Goal: Task Accomplishment & Management: Manage account settings

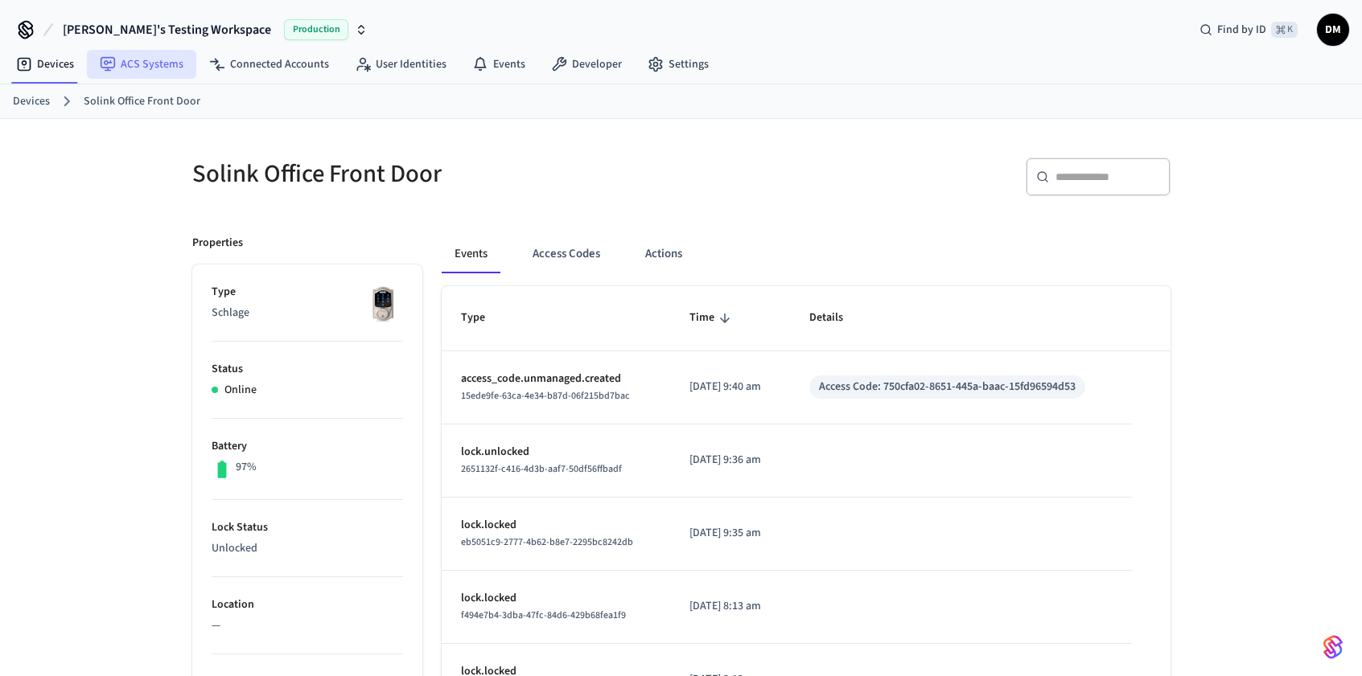
click at [144, 64] on link "ACS Systems" at bounding box center [141, 64] width 109 height 29
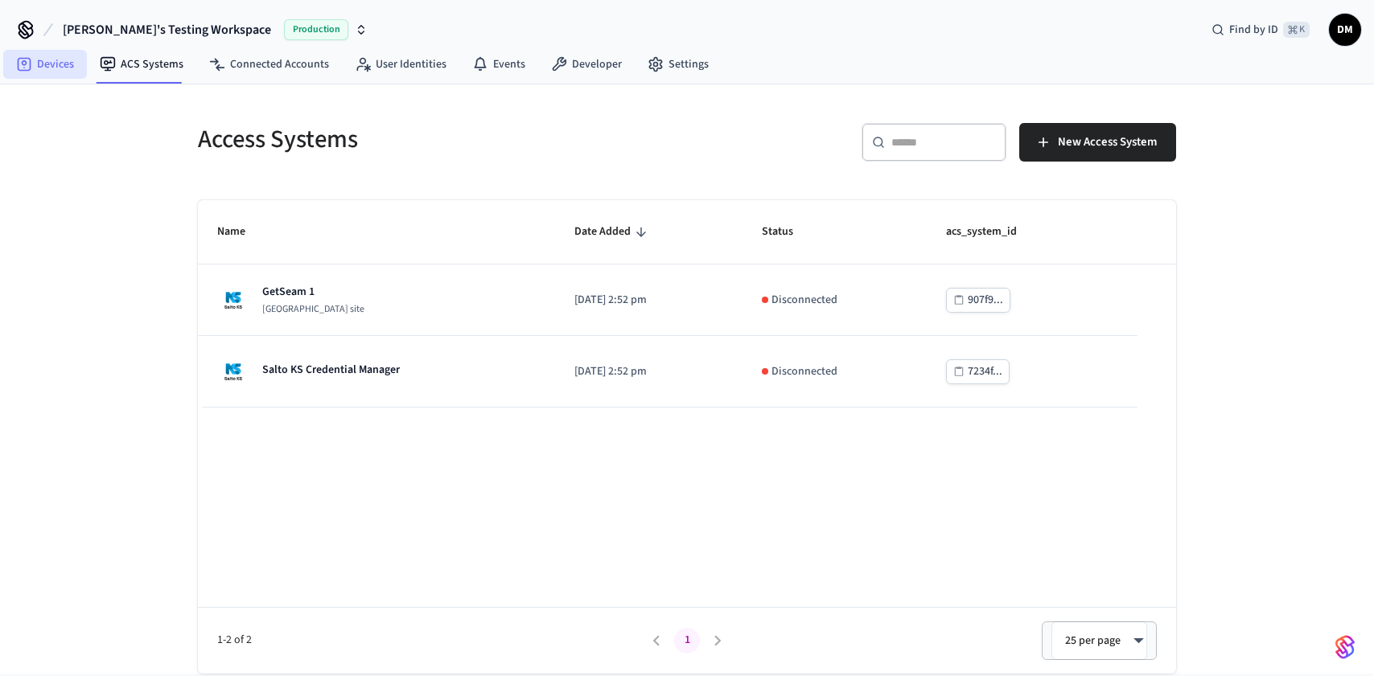
click at [68, 62] on link "Devices" at bounding box center [45, 64] width 84 height 29
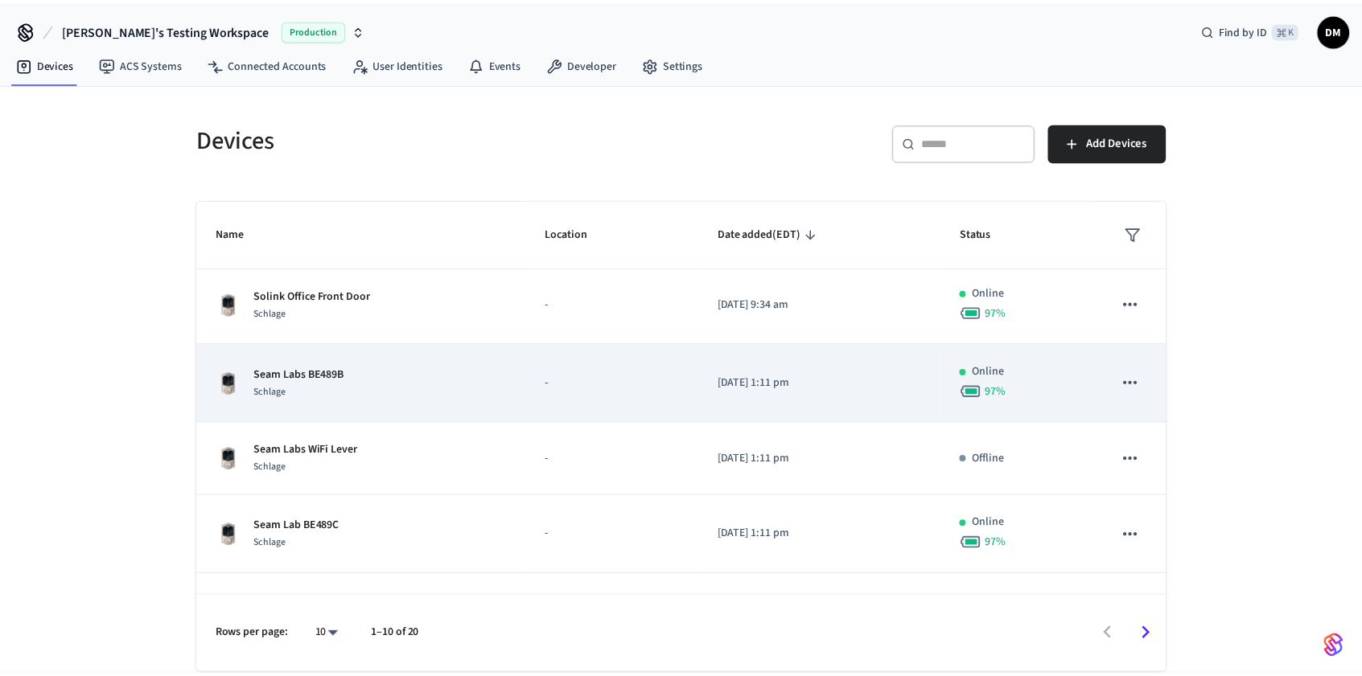
scroll to position [1, 0]
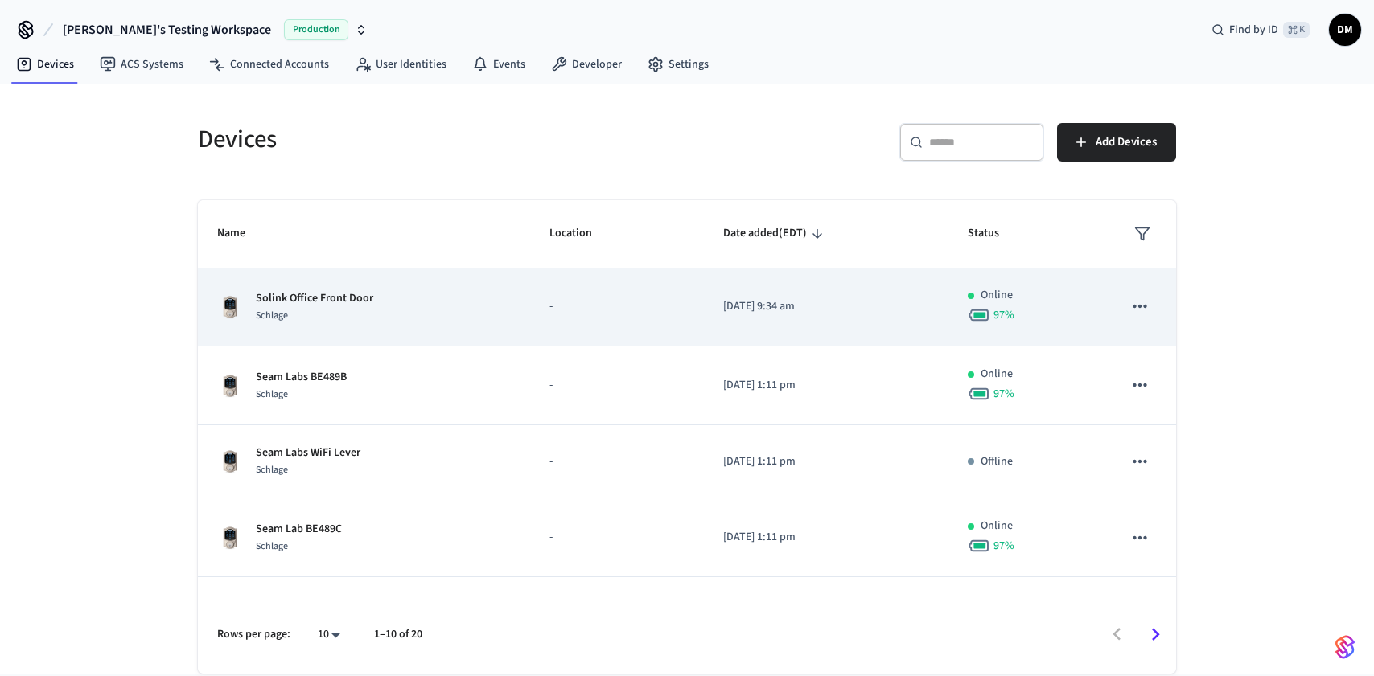
click at [458, 327] on td "Solink Office Front Door Schlage" at bounding box center [364, 307] width 332 height 79
click at [351, 311] on div "Schlage" at bounding box center [314, 316] width 117 height 17
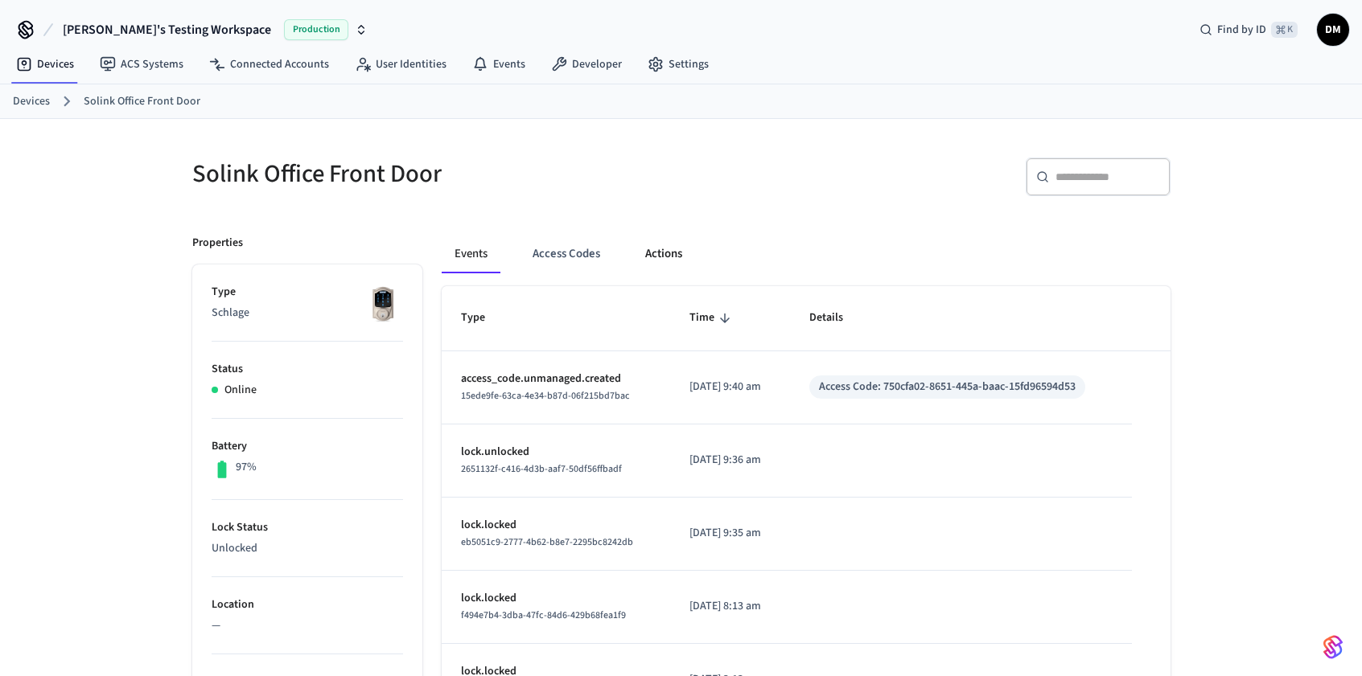
click at [665, 262] on button "Actions" at bounding box center [663, 254] width 63 height 39
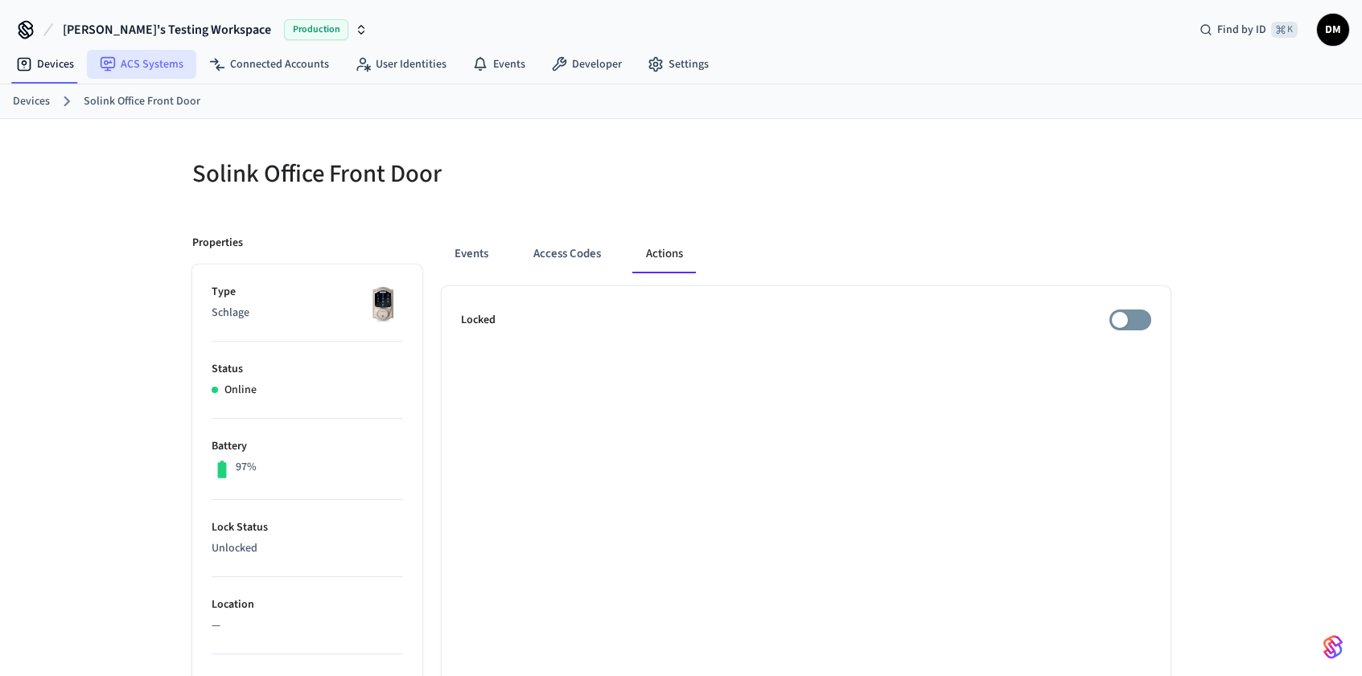
click at [146, 67] on link "ACS Systems" at bounding box center [141, 64] width 109 height 29
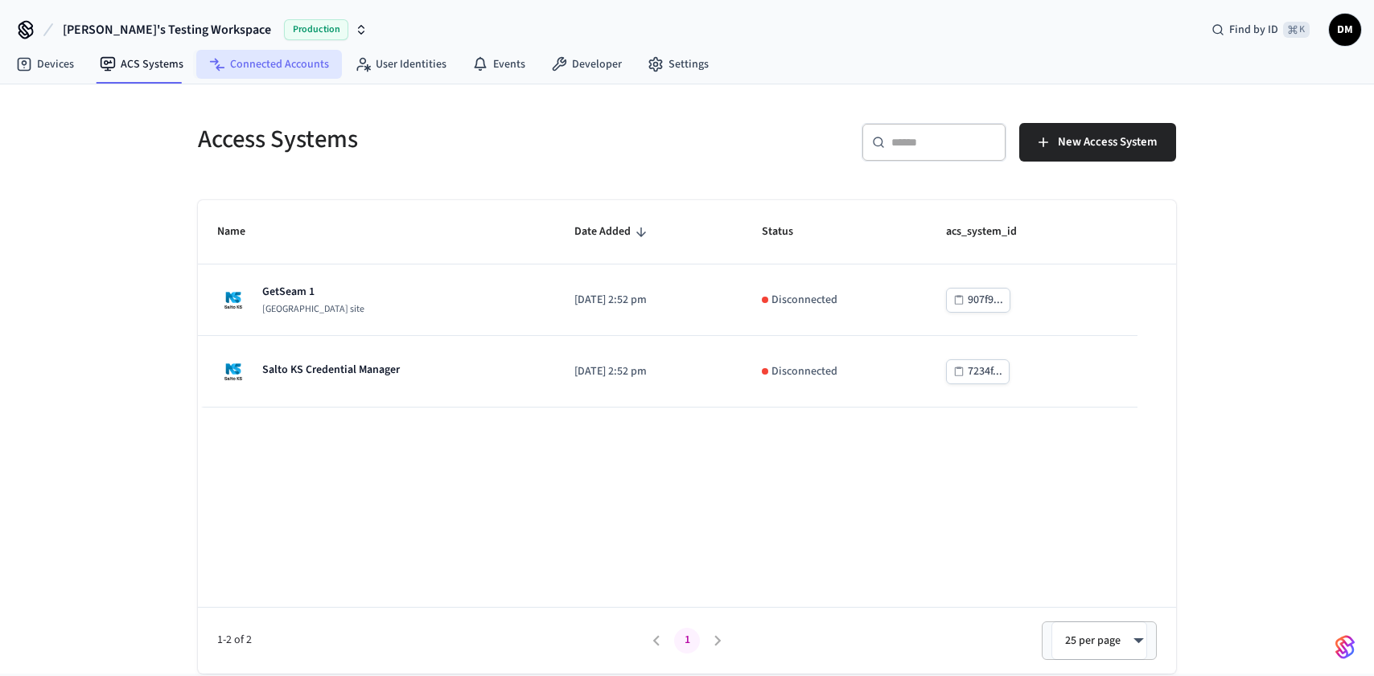
click at [244, 70] on link "Connected Accounts" at bounding box center [269, 64] width 146 height 29
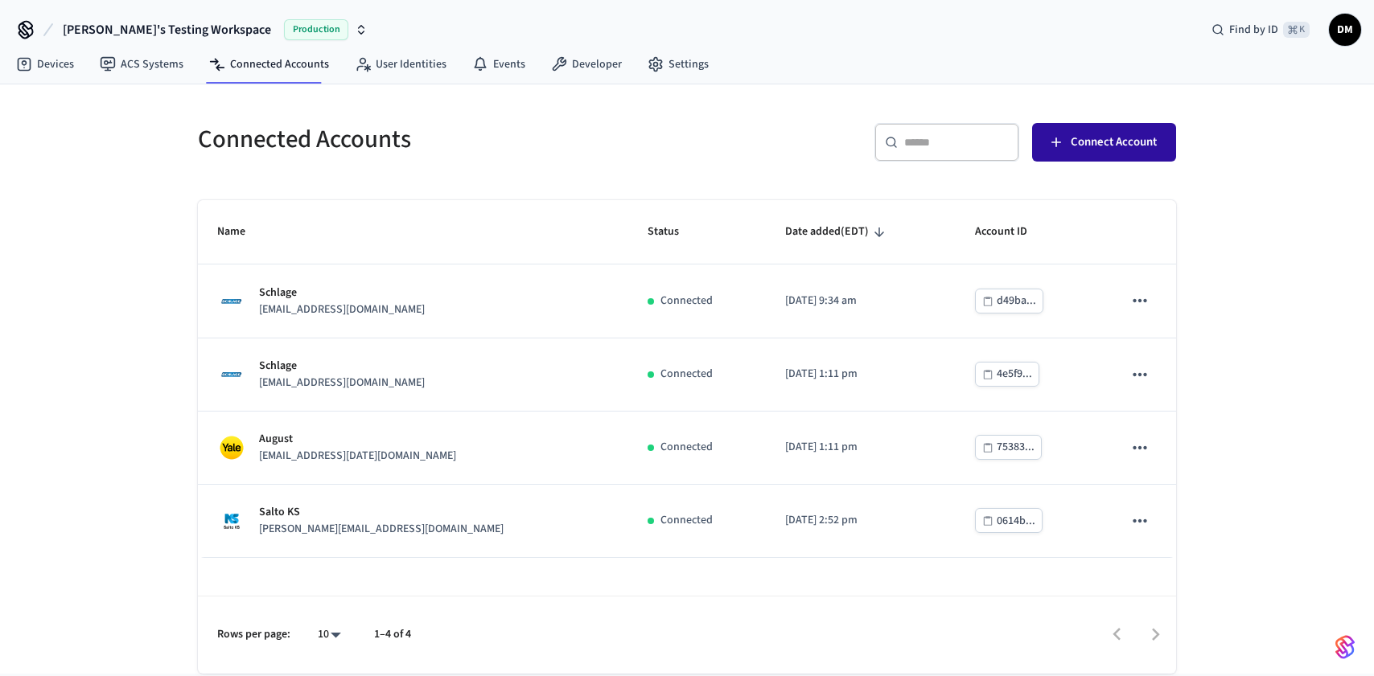
click at [1110, 134] on span "Connect Account" at bounding box center [1113, 142] width 86 height 21
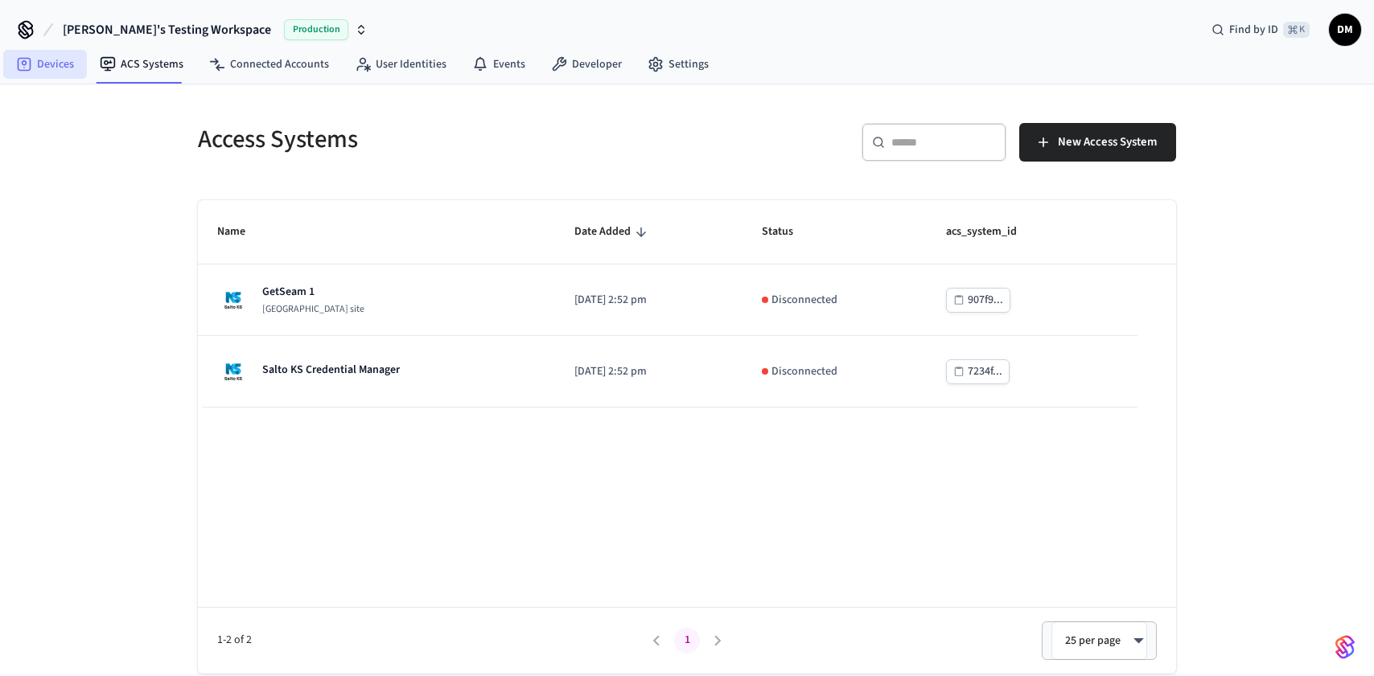
click at [55, 75] on link "Devices" at bounding box center [45, 64] width 84 height 29
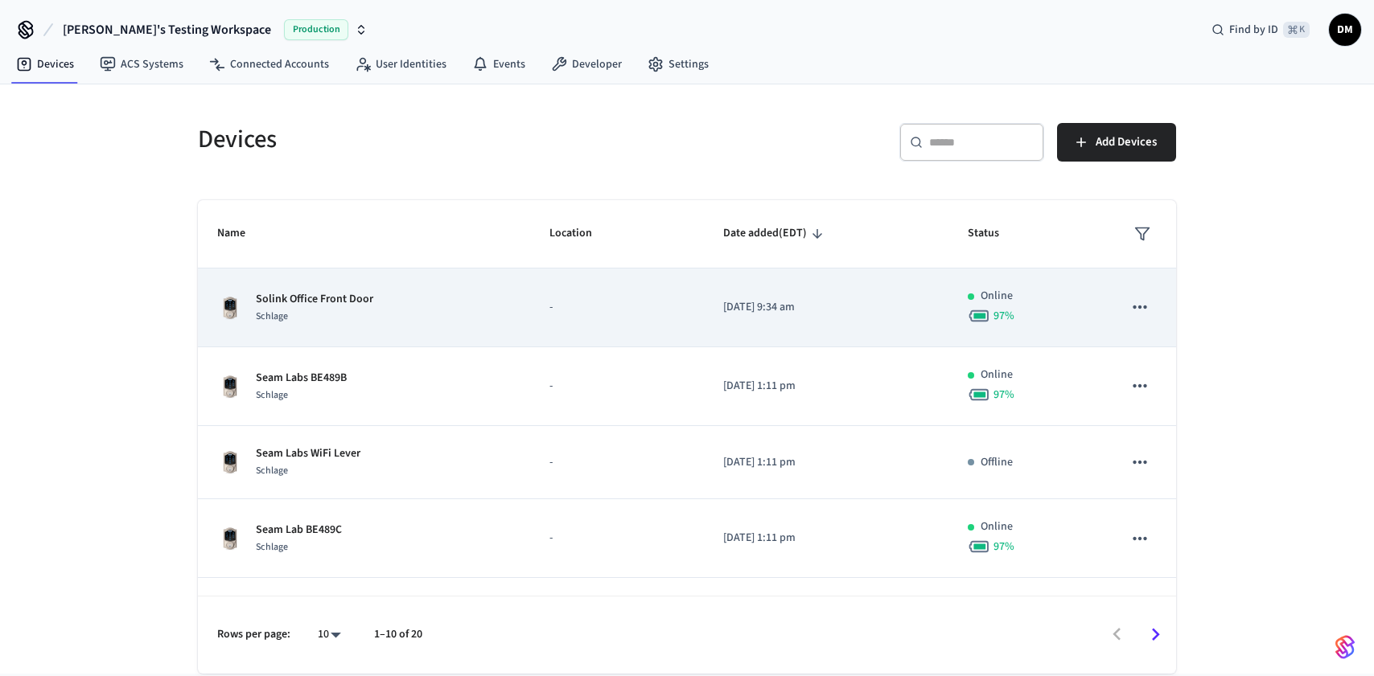
click at [400, 319] on div "Solink Office Front Door Schlage" at bounding box center [364, 308] width 294 height 34
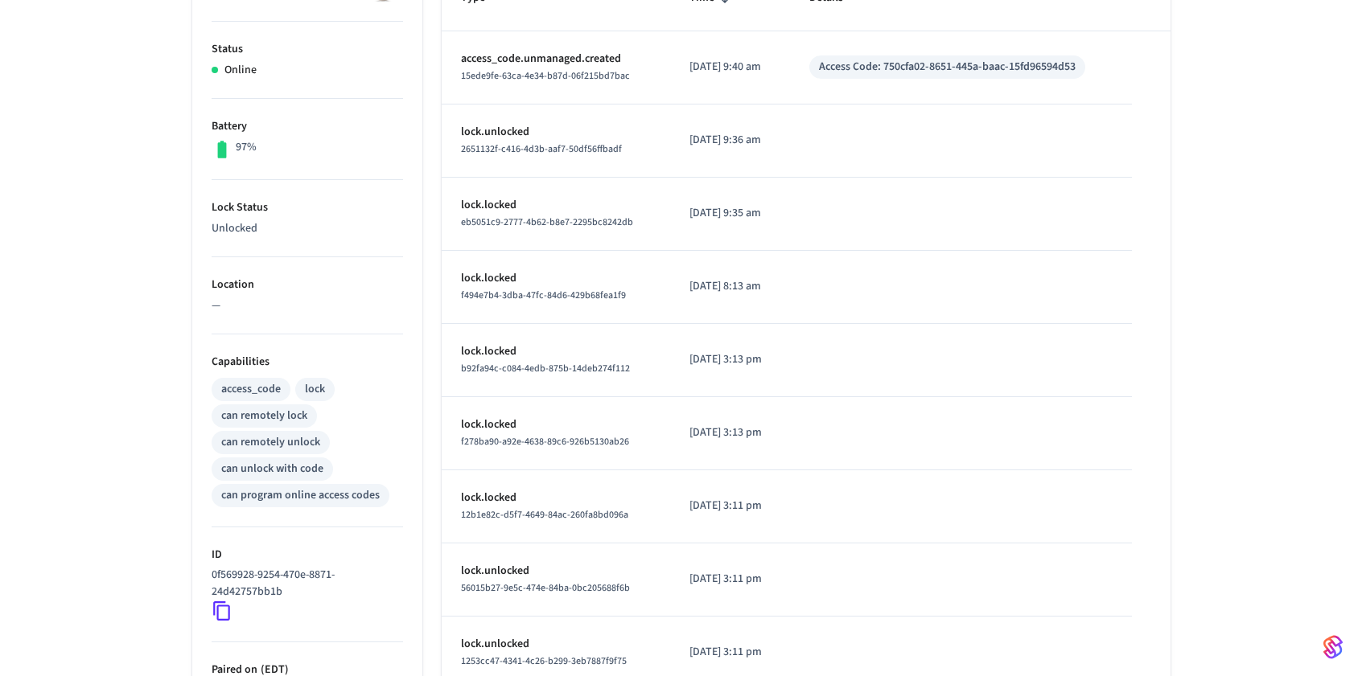
scroll to position [325, 0]
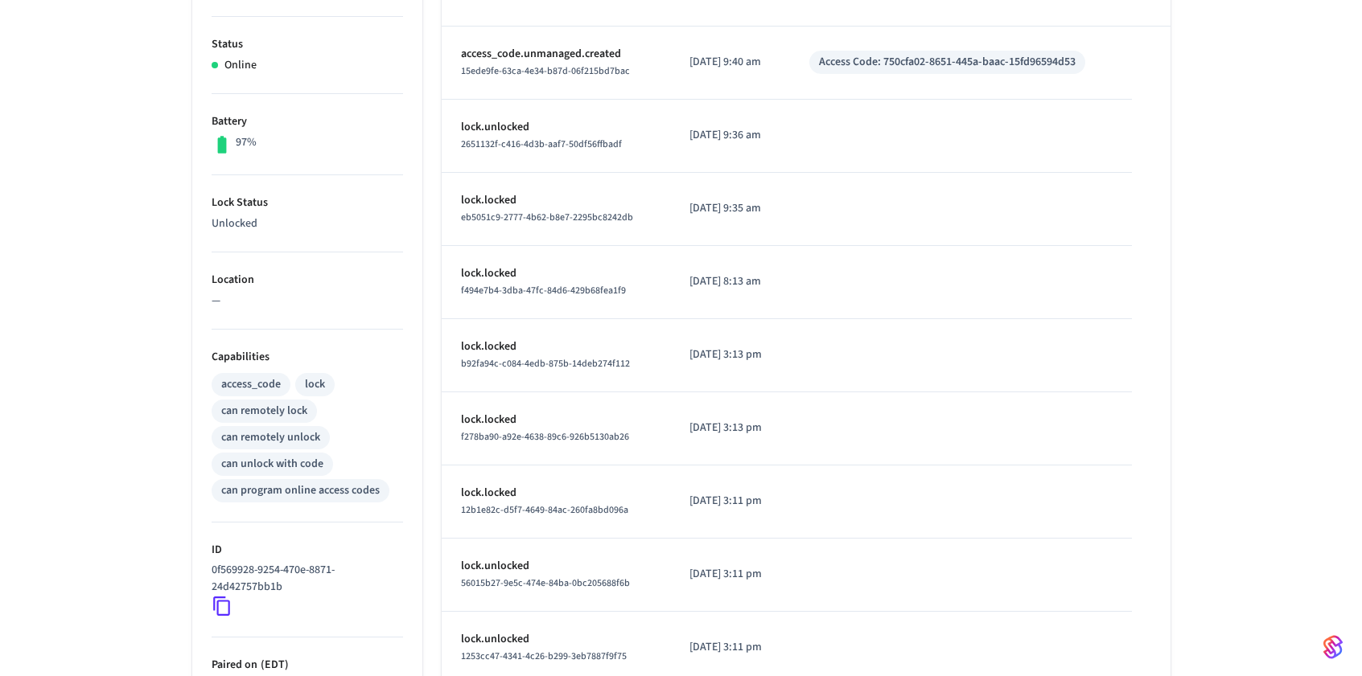
click at [220, 606] on icon at bounding box center [222, 606] width 21 height 21
click at [225, 604] on icon at bounding box center [222, 606] width 21 height 21
